Goal: Task Accomplishment & Management: Use online tool/utility

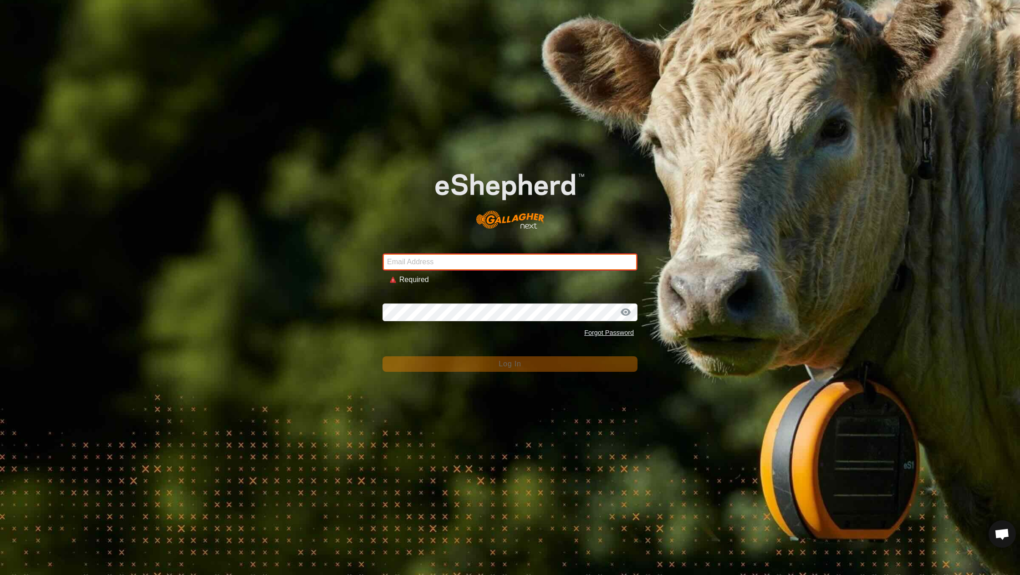
type input "[EMAIL_ADDRESS][DOMAIN_NAME]"
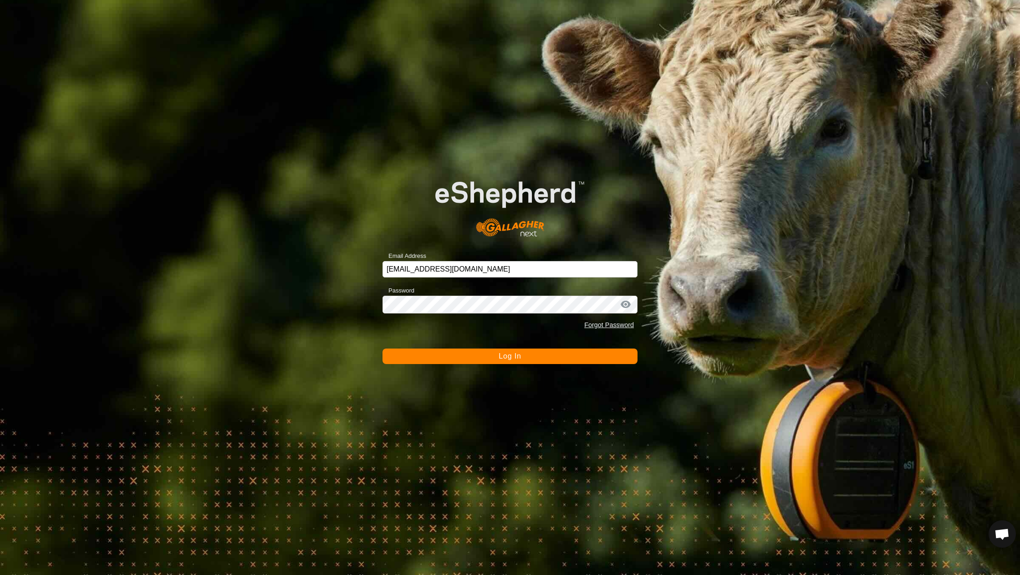
click at [479, 359] on button "Log In" at bounding box center [509, 355] width 255 height 15
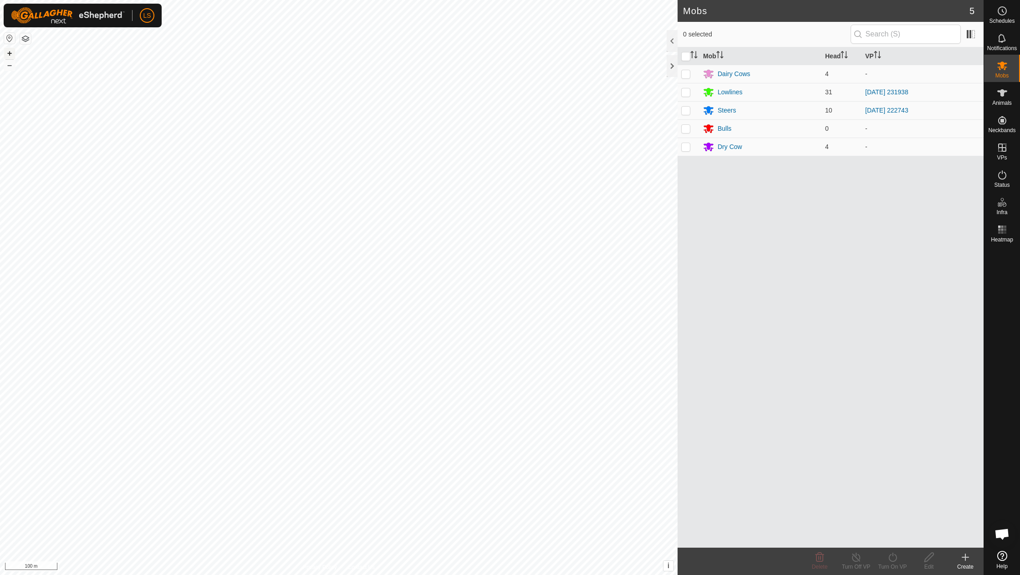
click at [9, 54] on button "+" at bounding box center [9, 53] width 11 height 11
click at [1003, 148] on icon at bounding box center [1002, 147] width 11 height 11
click at [937, 147] on link "In Rotation" at bounding box center [944, 147] width 78 height 18
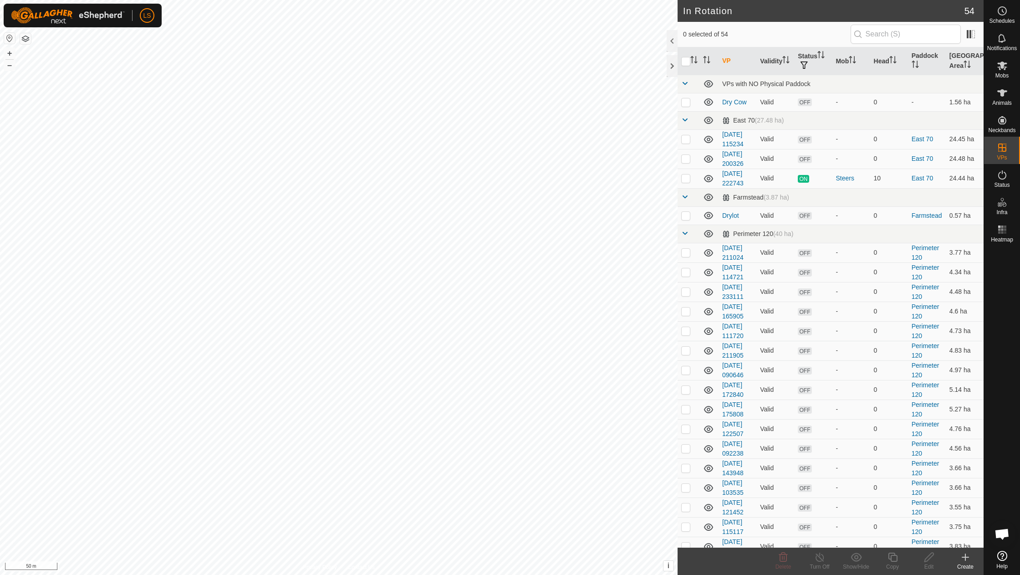
click at [967, 565] on div "Create" at bounding box center [965, 566] width 36 height 8
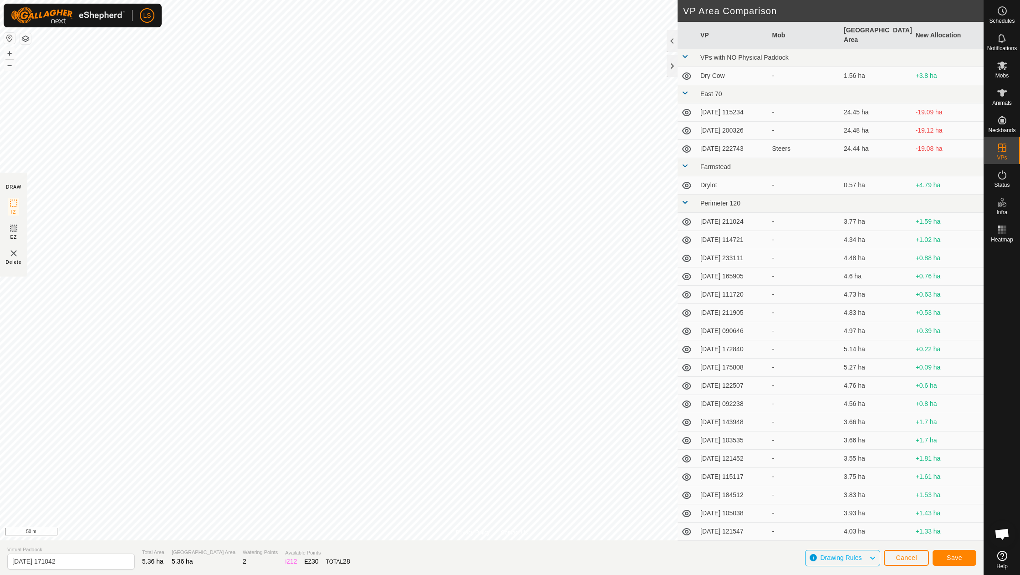
click at [956, 558] on span "Save" at bounding box center [954, 557] width 15 height 7
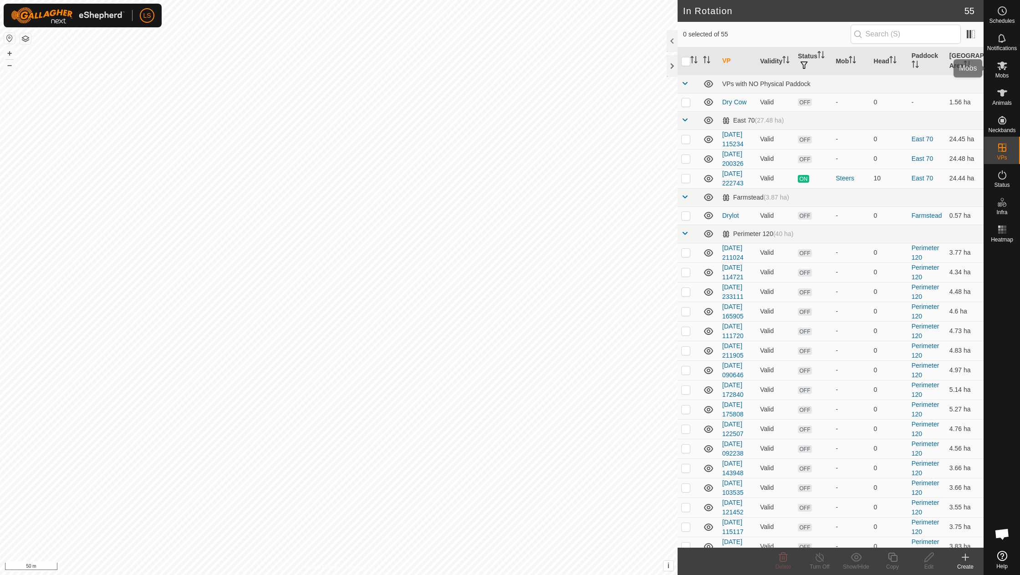
click at [1000, 73] on span "Mobs" at bounding box center [1001, 75] width 13 height 5
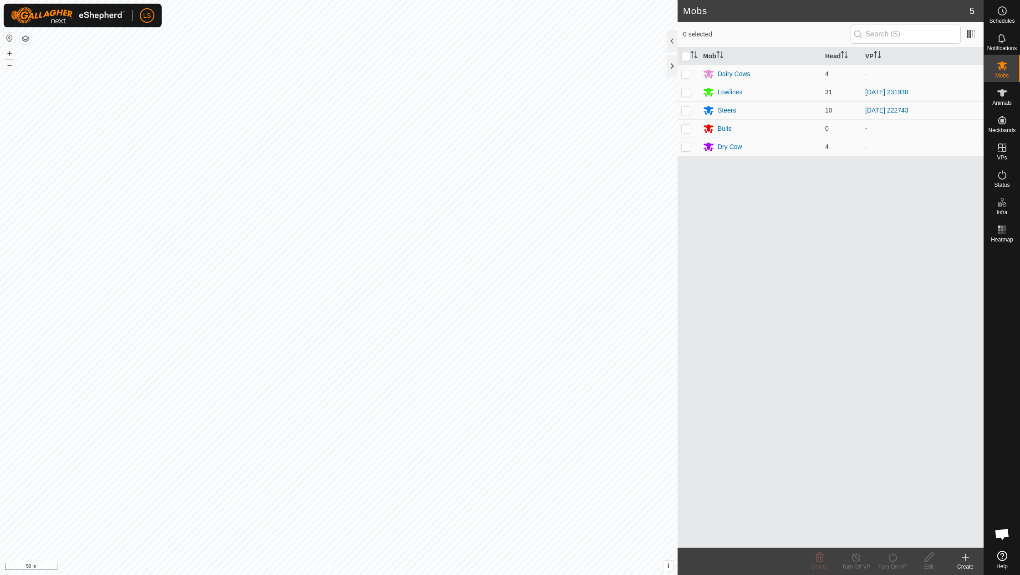
click at [689, 90] on p-checkbox at bounding box center [685, 91] width 9 height 7
checkbox input "true"
click at [889, 561] on icon at bounding box center [892, 556] width 11 height 11
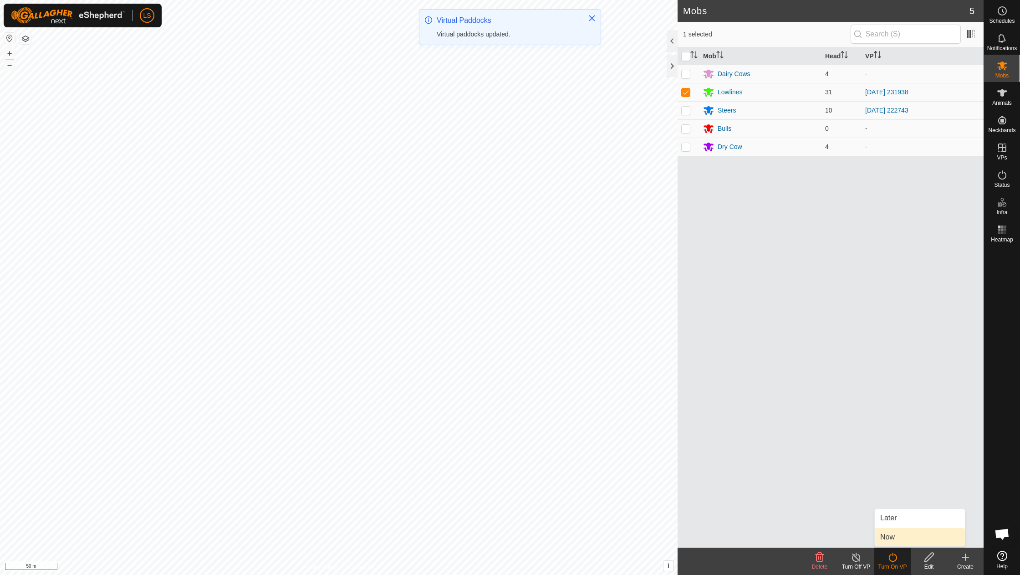
click at [909, 534] on link "Now" at bounding box center [920, 537] width 90 height 18
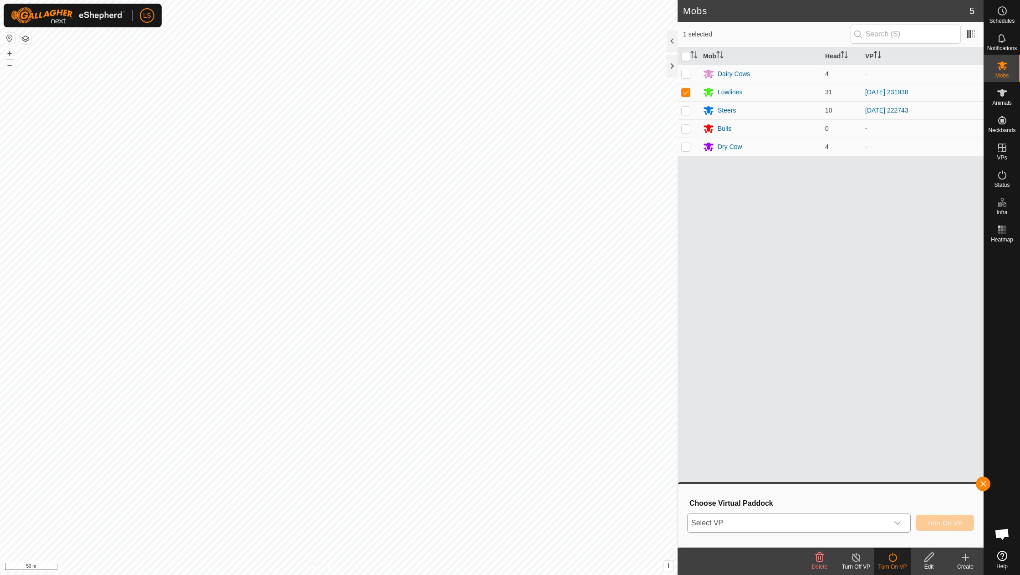
click at [894, 521] on icon "dropdown trigger" at bounding box center [897, 522] width 7 height 7
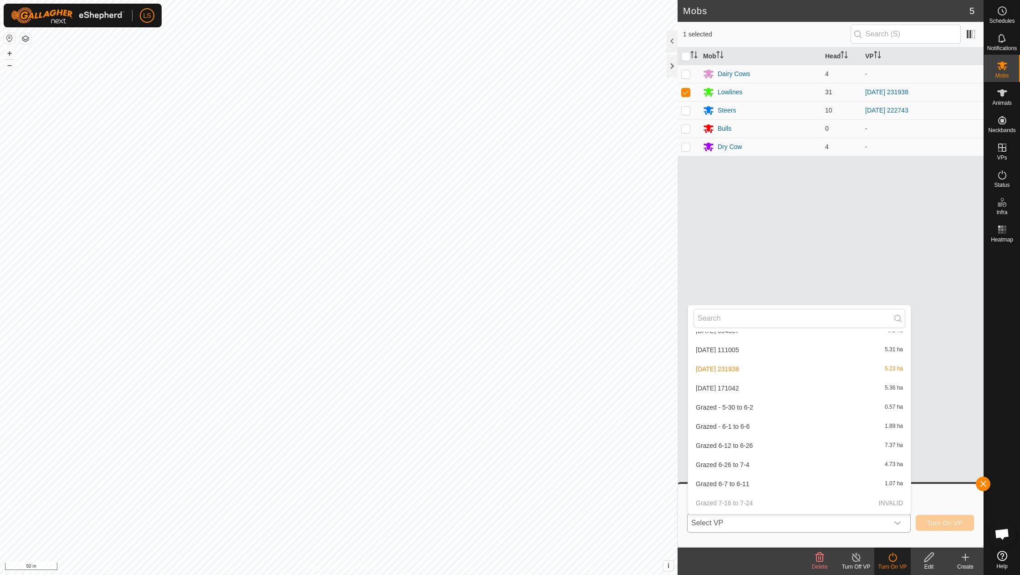
scroll to position [841, 0]
click at [747, 377] on li "[DATE] 171042 5.36 ha" at bounding box center [799, 386] width 223 height 18
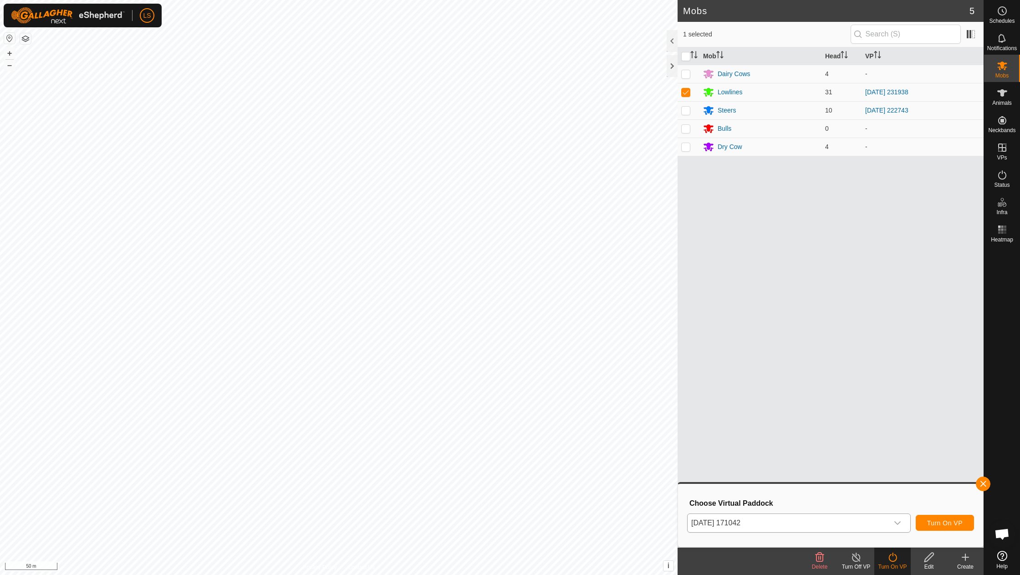
click at [946, 523] on span "Turn On VP" at bounding box center [945, 522] width 36 height 7
